Goal: Task Accomplishment & Management: Manage account settings

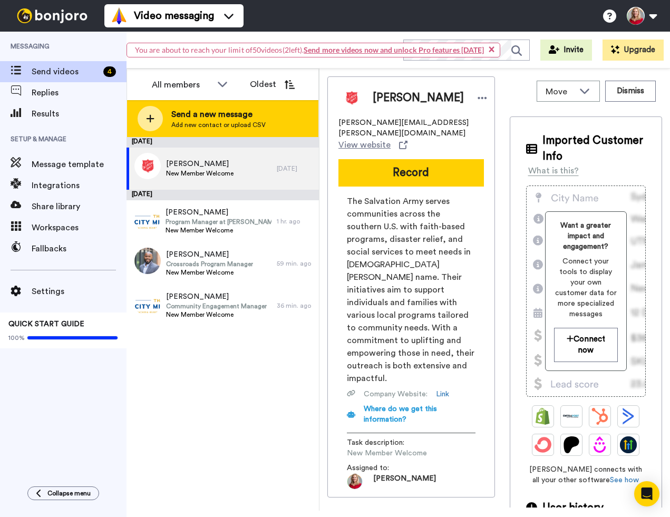
click at [213, 116] on span "Send a new message" at bounding box center [218, 114] width 94 height 13
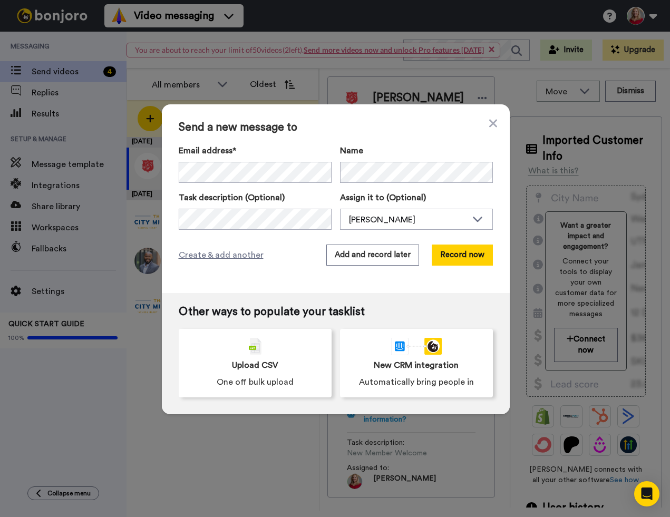
click at [158, 442] on div "Send a new message to Email address* [PERSON_NAME] <[EMAIL_ADDRESS][DOMAIN_NAME…" at bounding box center [335, 258] width 670 height 517
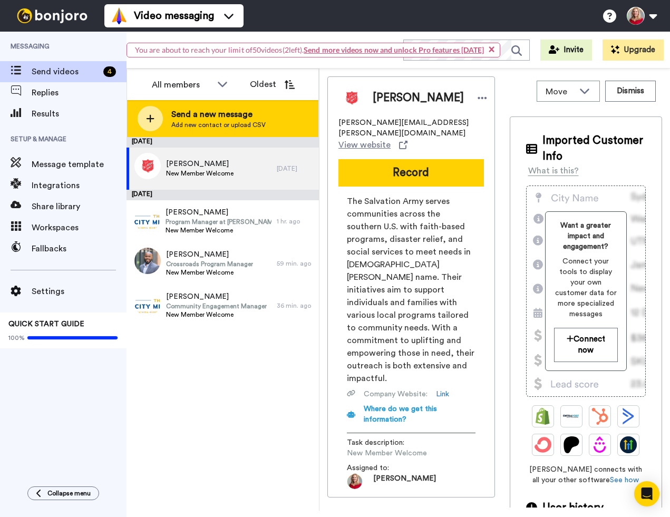
click at [196, 122] on span "Add new contact or upload CSV" at bounding box center [218, 125] width 94 height 8
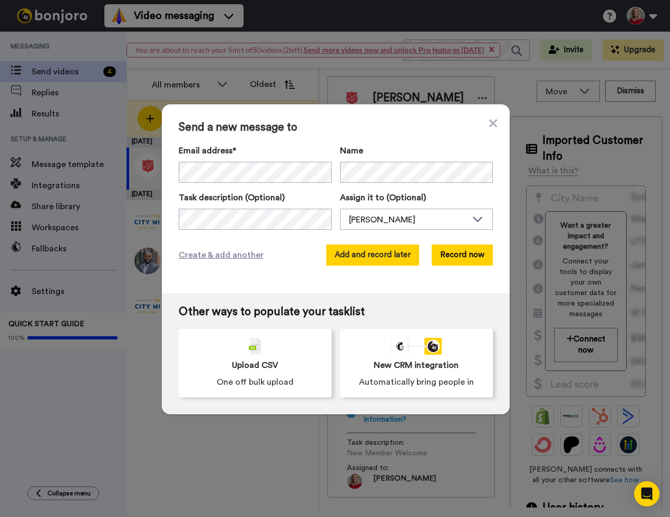
click at [340, 252] on button "Add and record later" at bounding box center [373, 255] width 93 height 21
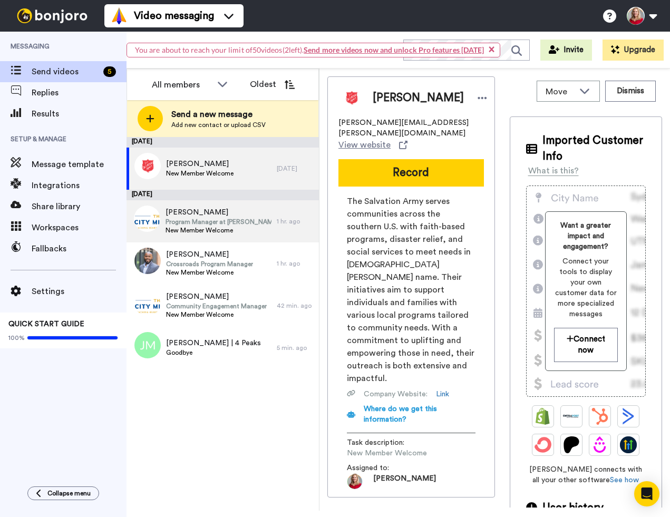
click at [203, 223] on span "Program Manager at [PERSON_NAME]'s Home" at bounding box center [219, 222] width 106 height 8
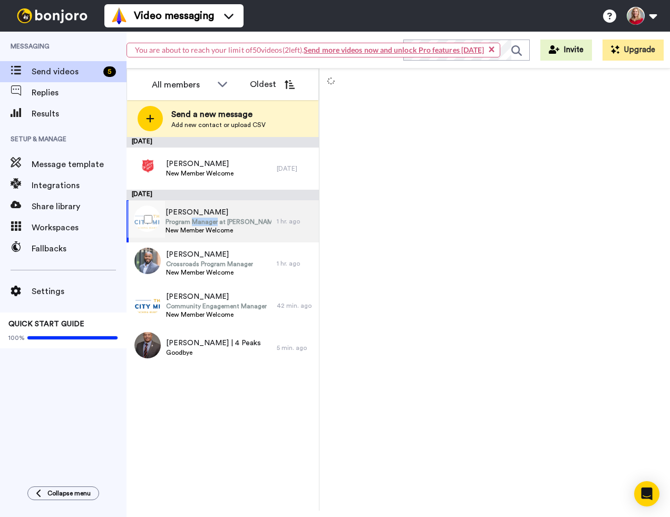
click at [203, 223] on span "Program Manager at [PERSON_NAME]'s Home" at bounding box center [219, 222] width 106 height 8
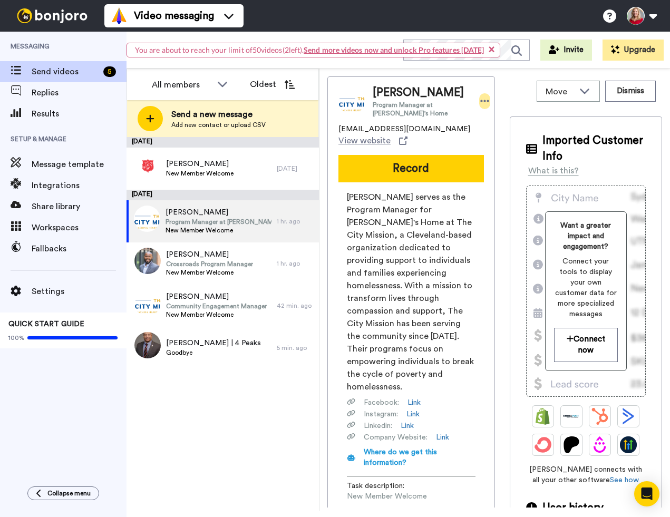
click at [481, 100] on icon at bounding box center [485, 101] width 9 height 11
click at [495, 162] on li "Dismiss" at bounding box center [505, 163] width 76 height 15
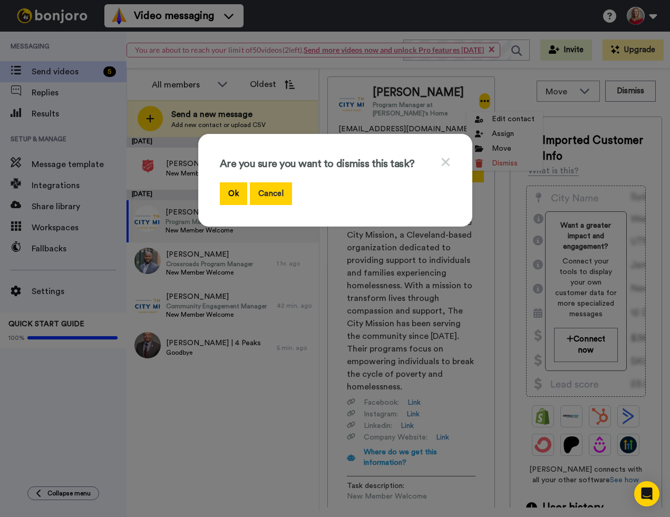
click at [276, 193] on button "Cancel" at bounding box center [271, 194] width 42 height 23
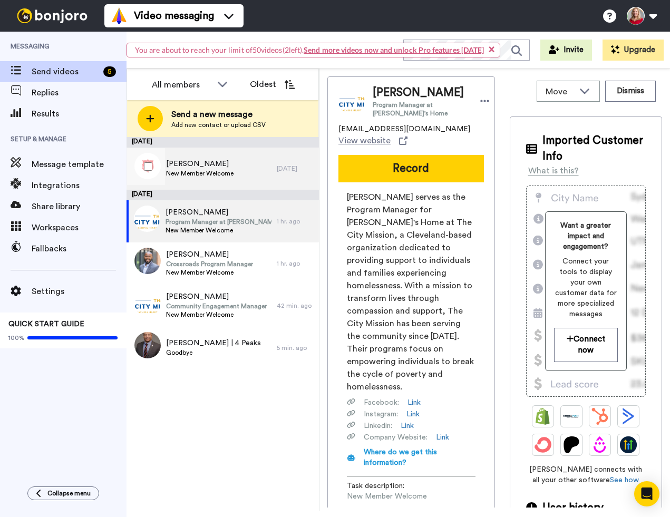
click at [195, 167] on span "[PERSON_NAME]" at bounding box center [200, 164] width 68 height 11
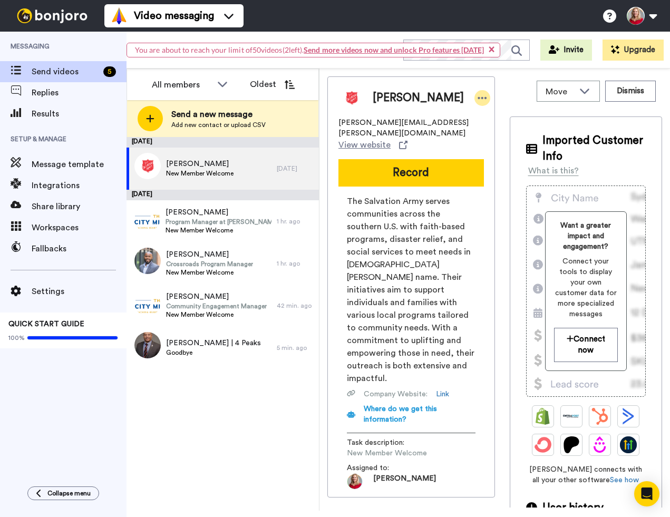
click at [478, 96] on icon at bounding box center [482, 98] width 9 height 11
click at [469, 157] on li "Dismiss" at bounding box center [471, 160] width 76 height 15
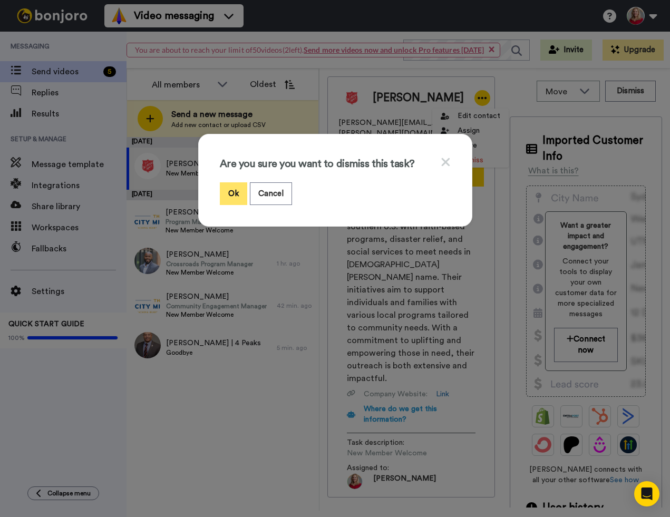
click at [231, 190] on button "Ok" at bounding box center [233, 194] width 27 height 23
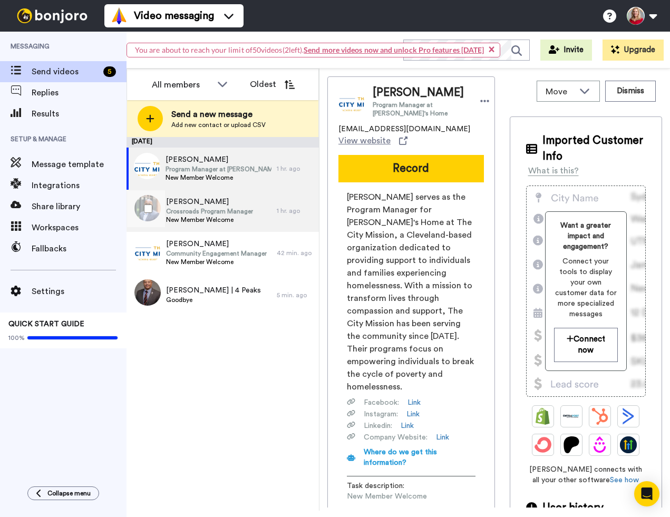
click at [215, 197] on span "[PERSON_NAME]" at bounding box center [209, 202] width 87 height 11
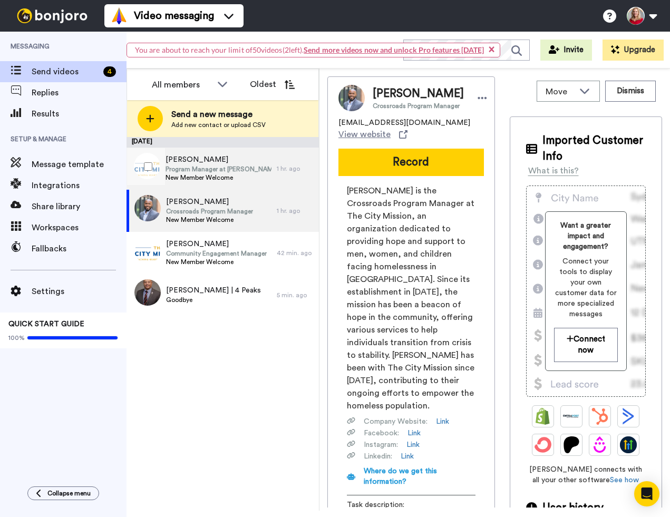
click at [225, 167] on span "Program Manager at [PERSON_NAME]'s Home" at bounding box center [219, 169] width 106 height 8
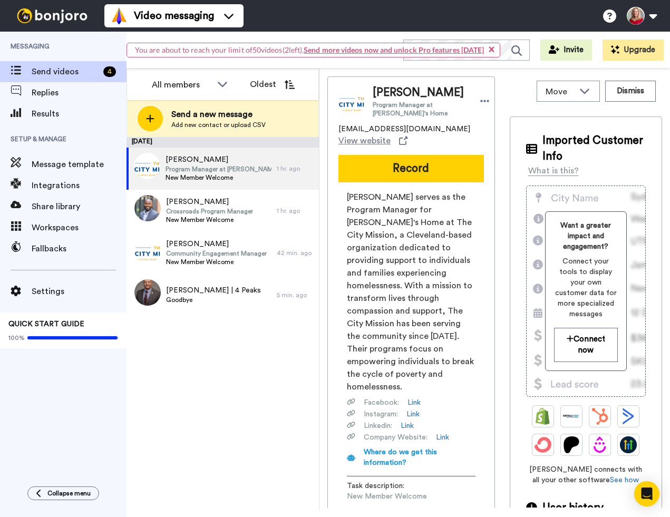
click at [490, 49] on span "×" at bounding box center [492, 49] width 6 height 11
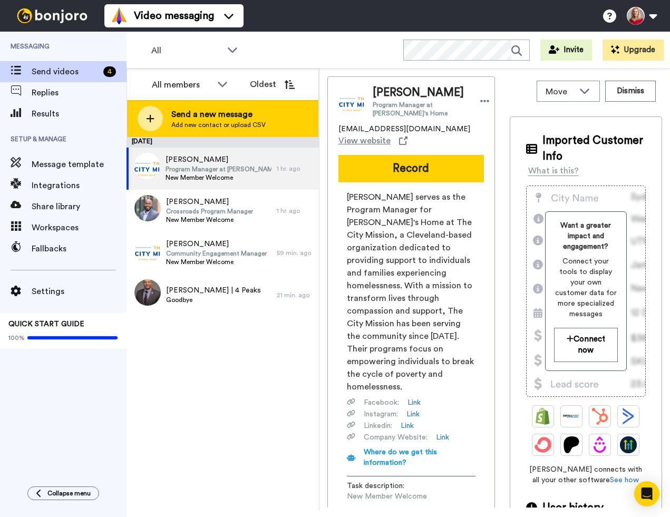
click at [238, 123] on span "Add new contact or upload CSV" at bounding box center [218, 125] width 94 height 8
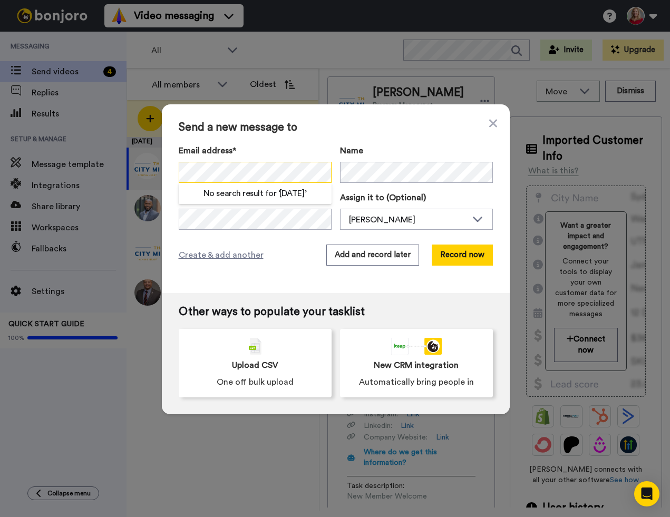
click at [162, 164] on div "Send a new message to Email address* No search result for ‘ [DATE] ’ Name Task …" at bounding box center [336, 198] width 348 height 189
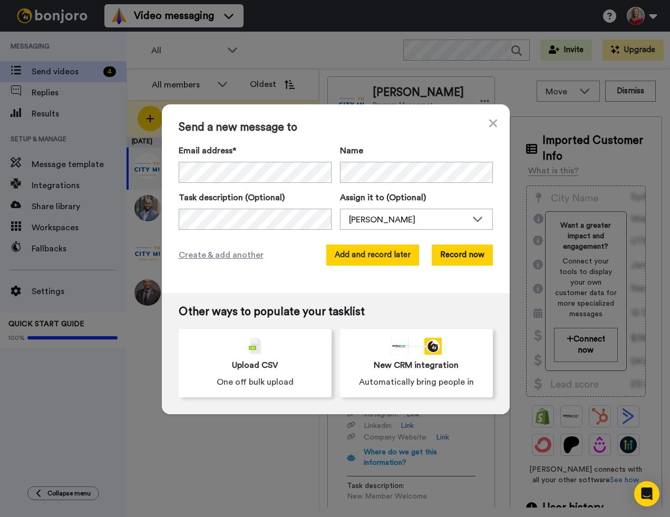
click at [346, 253] on button "Add and record later" at bounding box center [373, 255] width 93 height 21
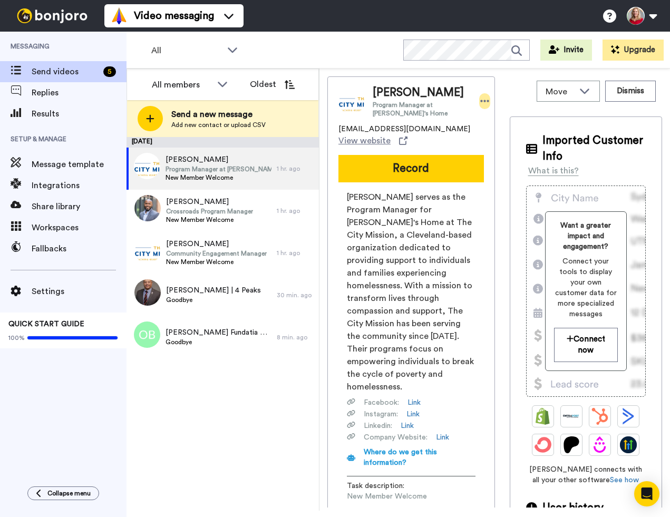
click at [481, 100] on icon at bounding box center [485, 101] width 9 height 11
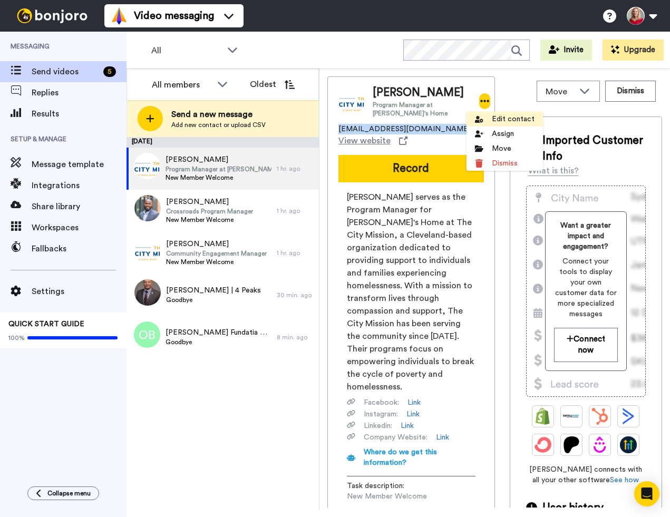
click at [502, 118] on li "Edit contact" at bounding box center [505, 119] width 76 height 15
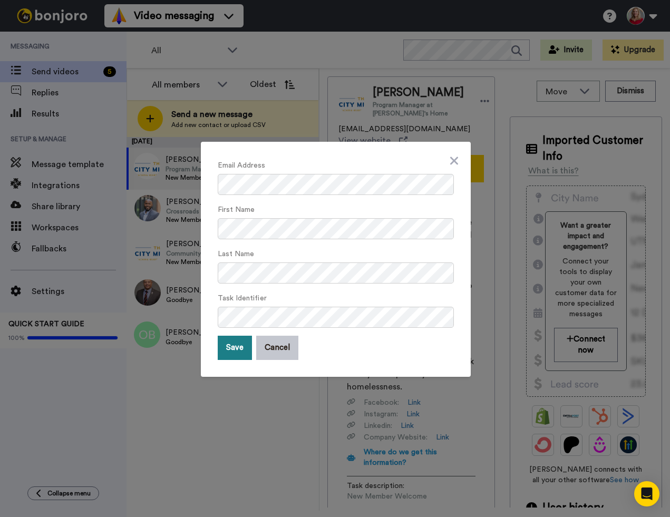
click at [235, 350] on button "Save" at bounding box center [235, 348] width 34 height 24
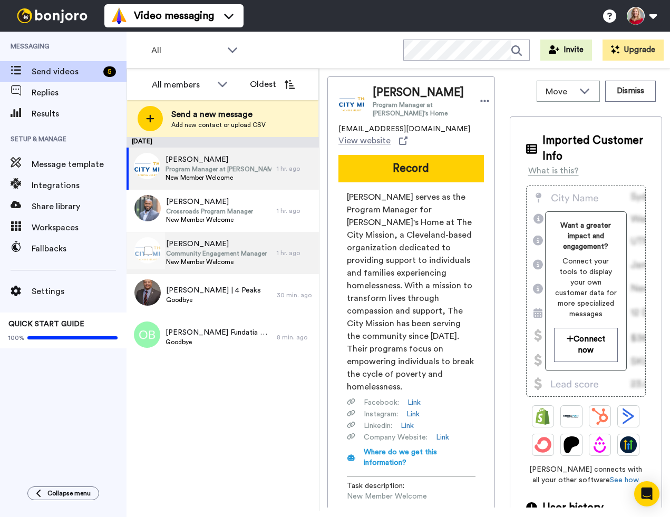
click at [201, 260] on span "New Member Welcome" at bounding box center [216, 262] width 101 height 8
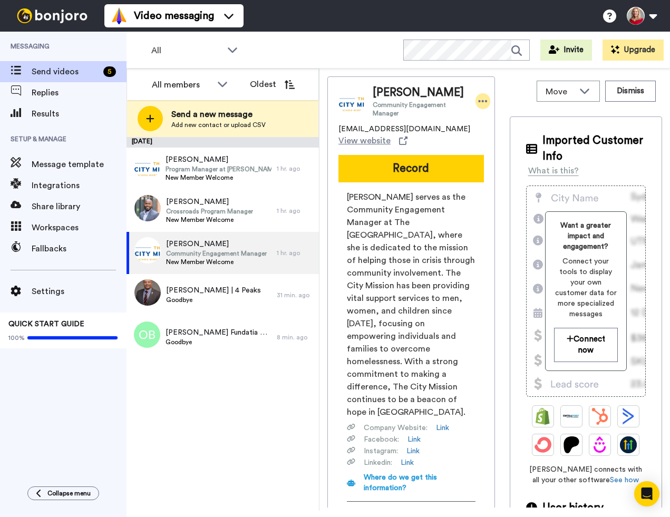
click at [478, 101] on icon at bounding box center [482, 101] width 9 height 11
click at [492, 123] on li "Edit contact" at bounding box center [505, 119] width 76 height 15
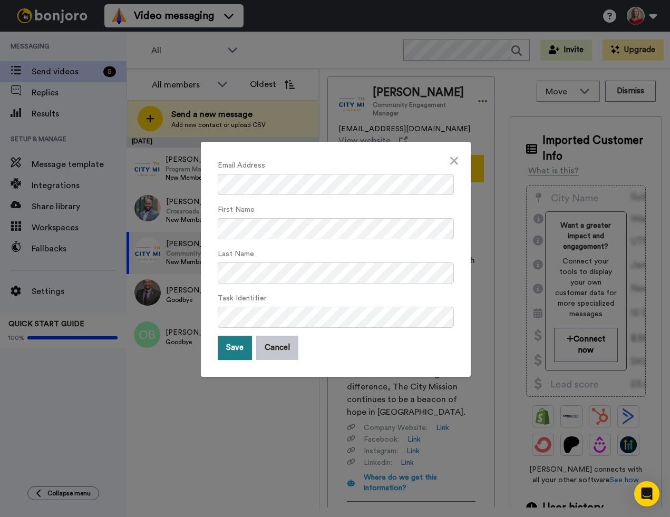
click at [225, 353] on button "Save" at bounding box center [235, 348] width 34 height 24
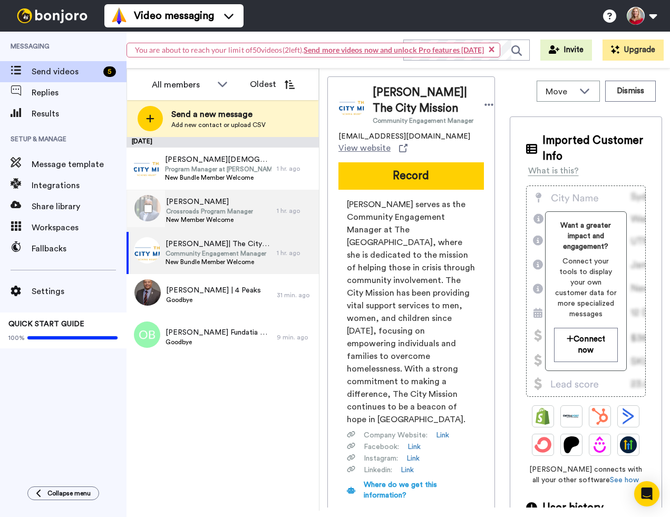
click at [209, 208] on span "Crossroads Program Manager" at bounding box center [209, 211] width 87 height 8
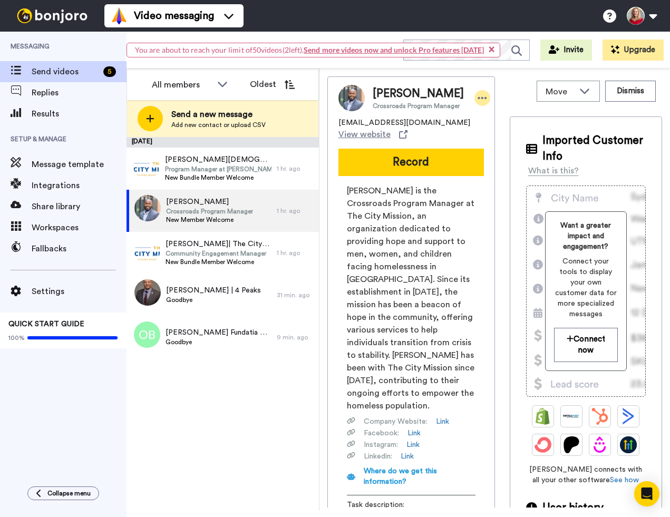
click at [478, 99] on icon at bounding box center [482, 98] width 9 height 11
click at [501, 121] on li "Edit contact" at bounding box center [503, 119] width 76 height 15
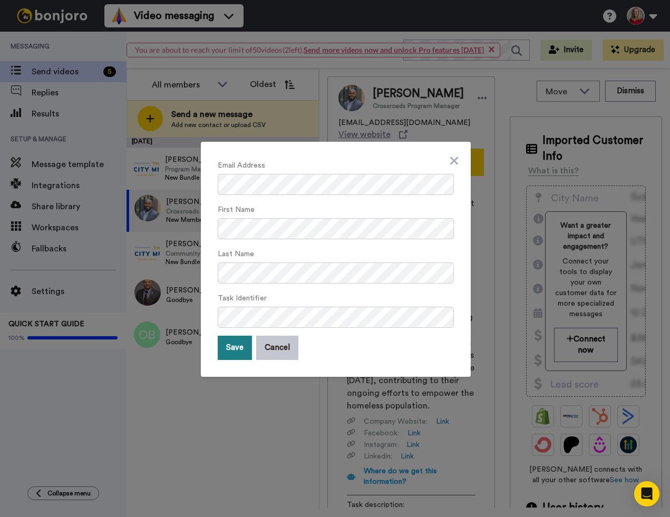
click at [230, 348] on button "Save" at bounding box center [235, 348] width 34 height 24
